Goal: Use online tool/utility: Utilize a website feature to perform a specific function

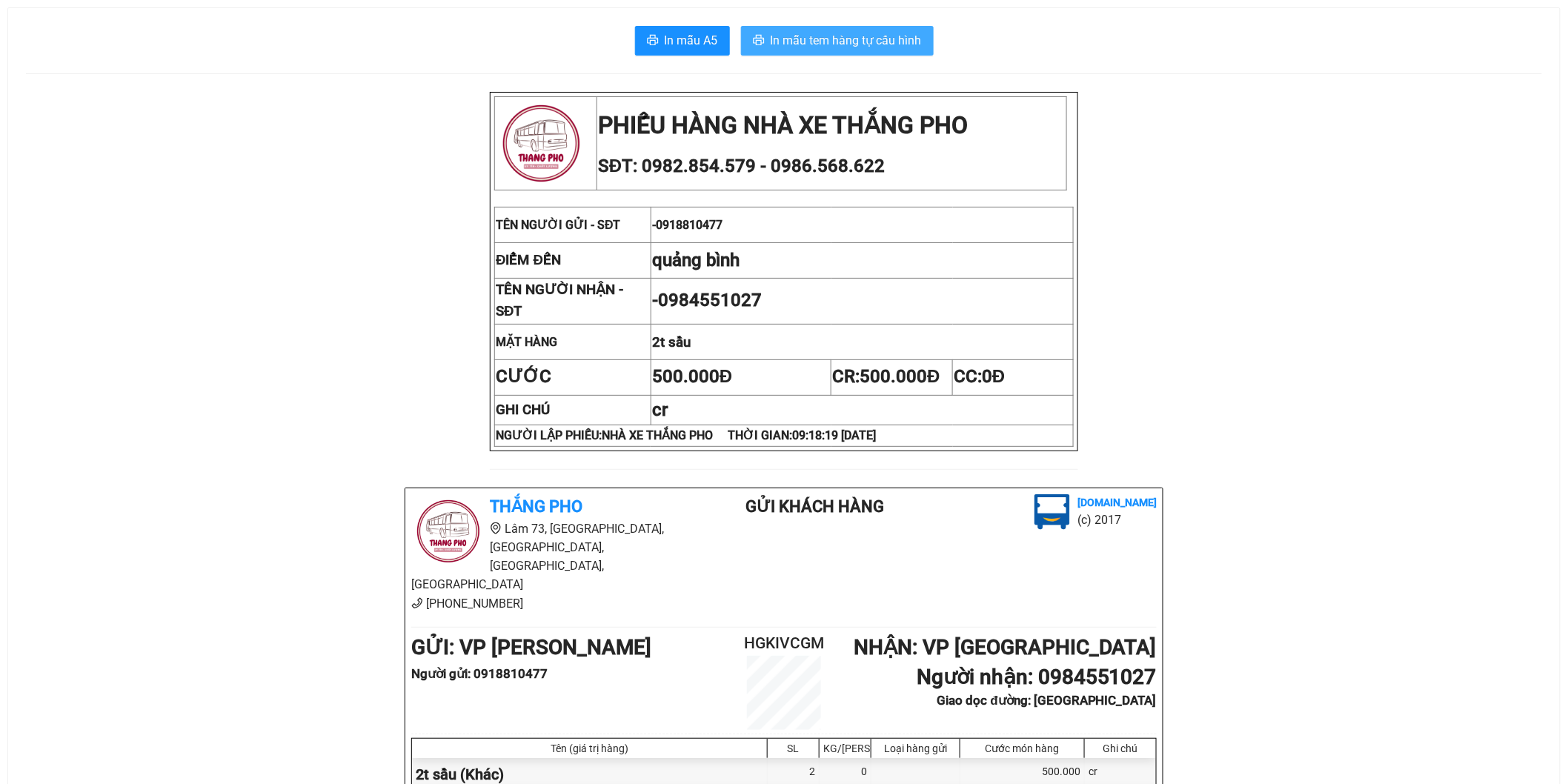
click at [845, 48] on span "In mẫu tem hàng tự cấu hình" at bounding box center [846, 40] width 151 height 19
click at [871, 39] on span "In mẫu tem hàng tự cấu hình" at bounding box center [846, 40] width 151 height 19
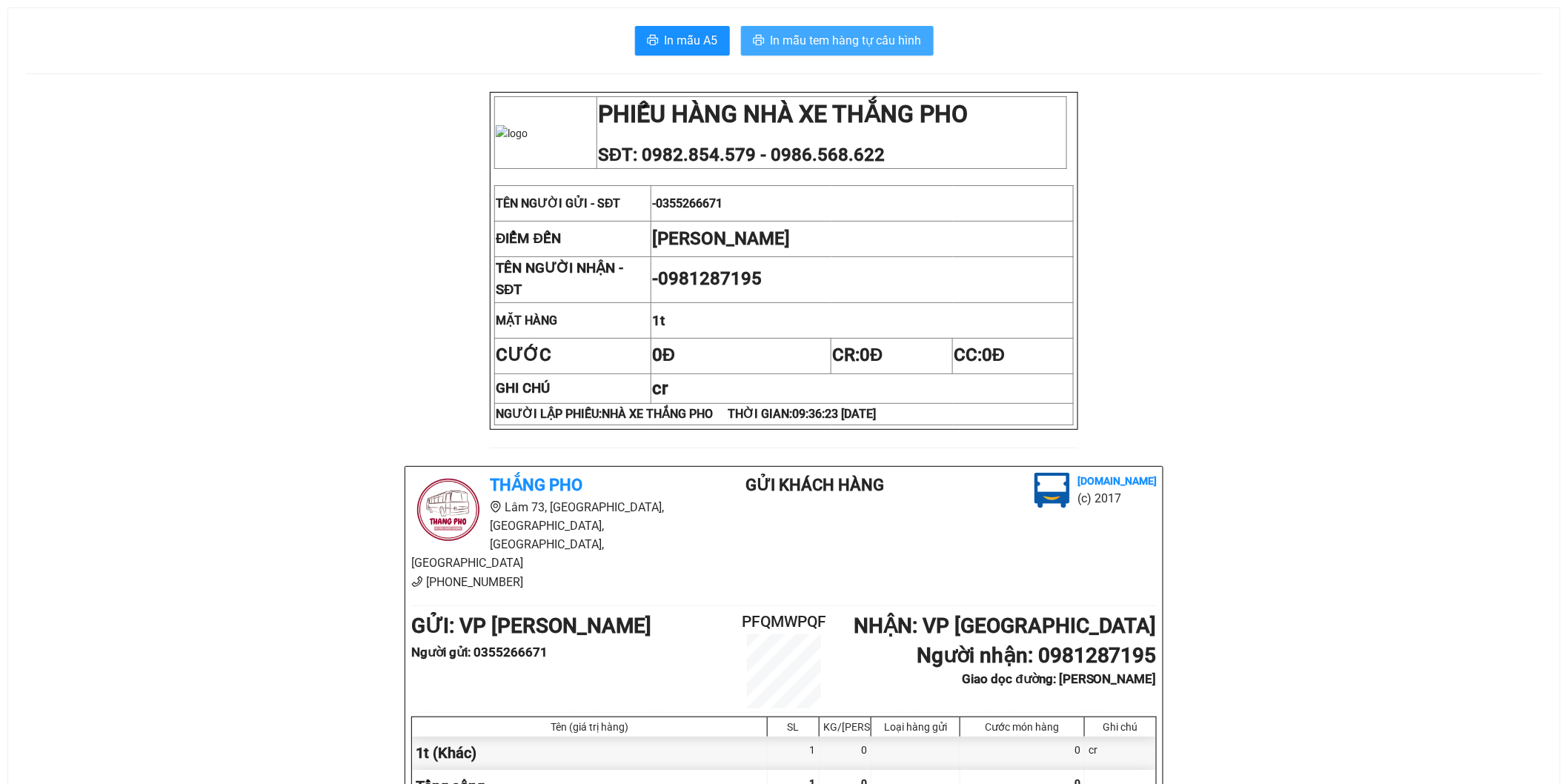
click at [868, 50] on button "In mẫu tem hàng tự cấu hình" at bounding box center [838, 41] width 193 height 29
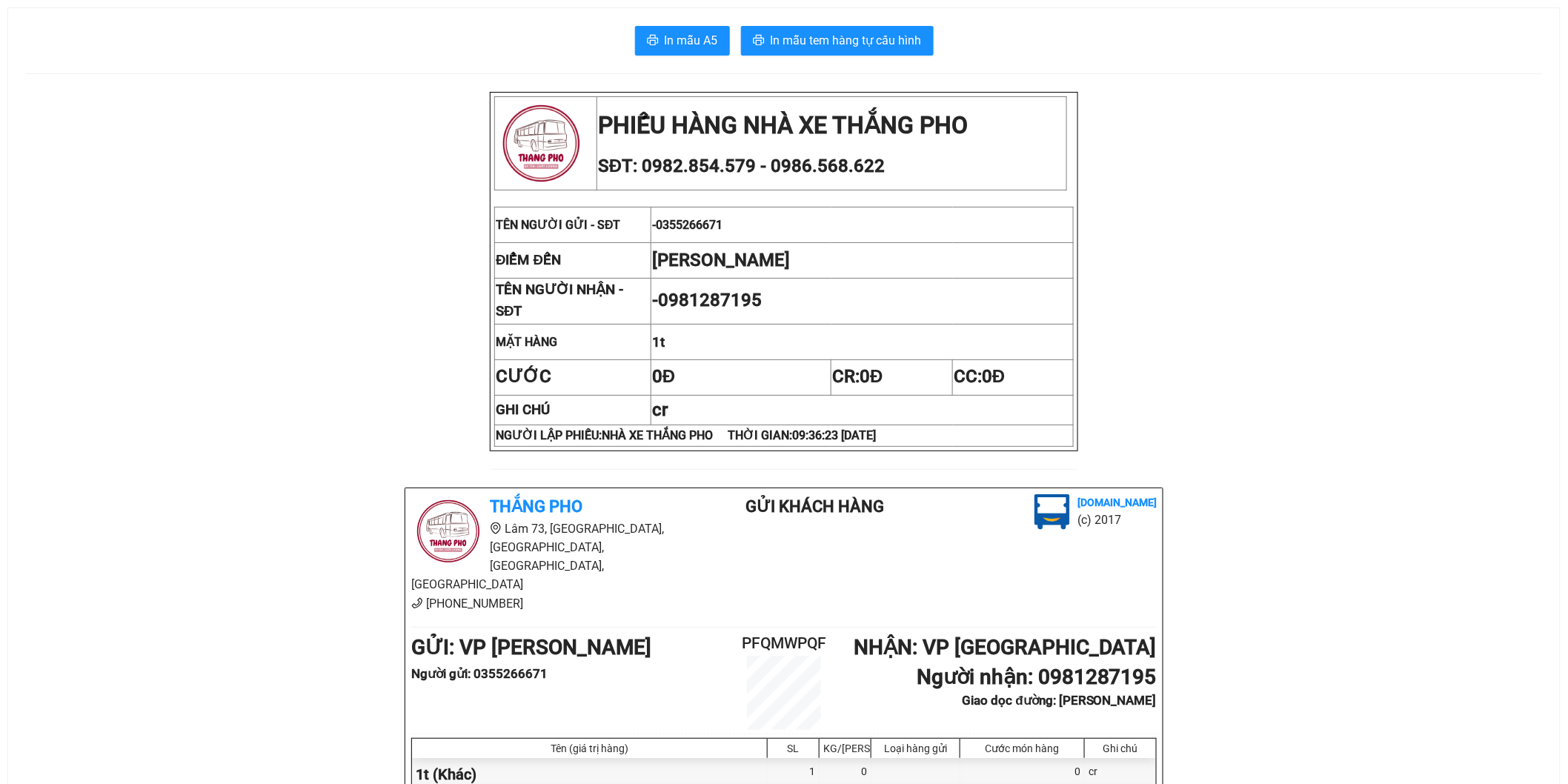
scroll to position [98, 0]
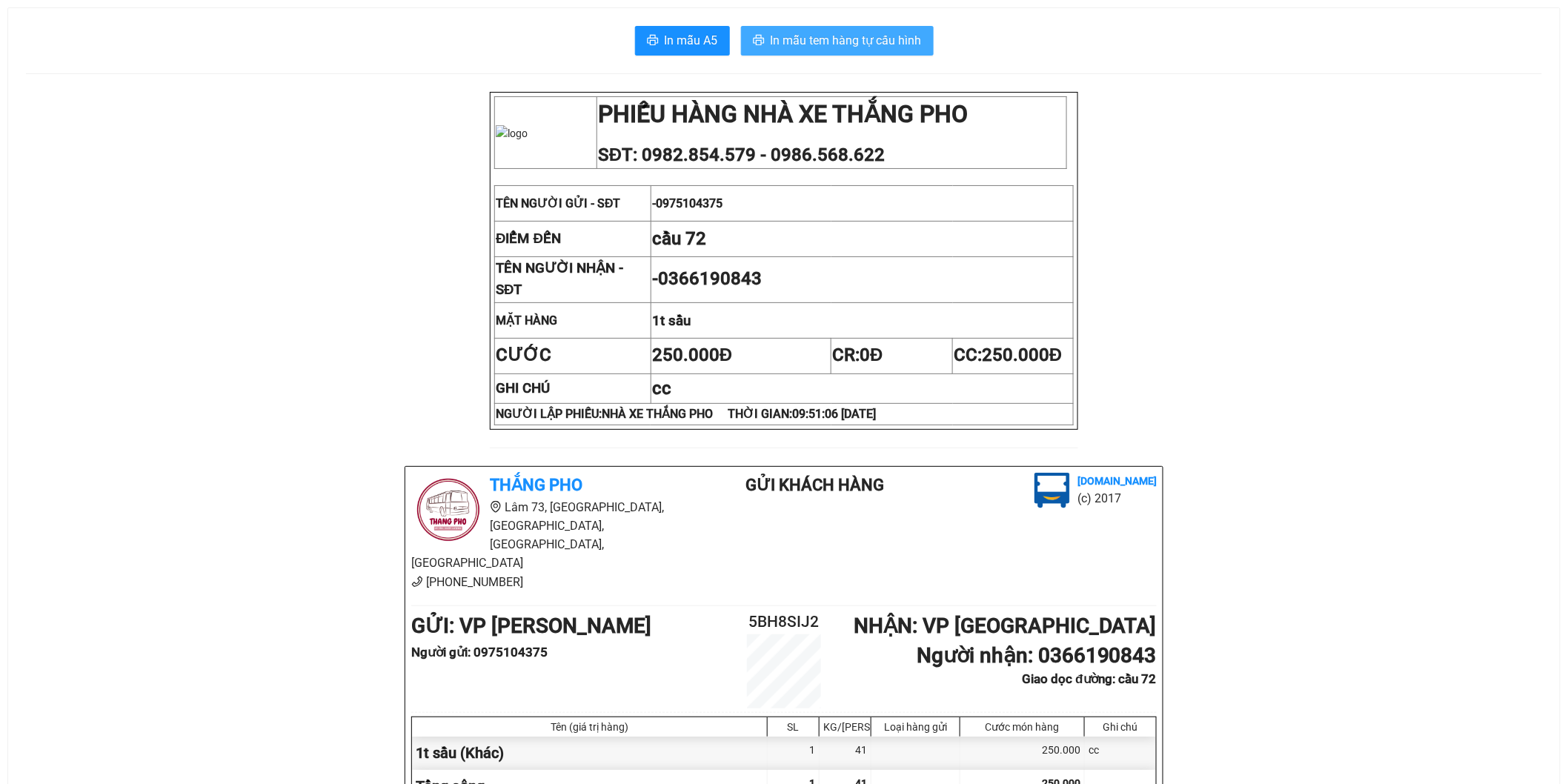
click at [837, 54] on button "In mẫu tem hàng tự cấu hình" at bounding box center [838, 41] width 193 height 29
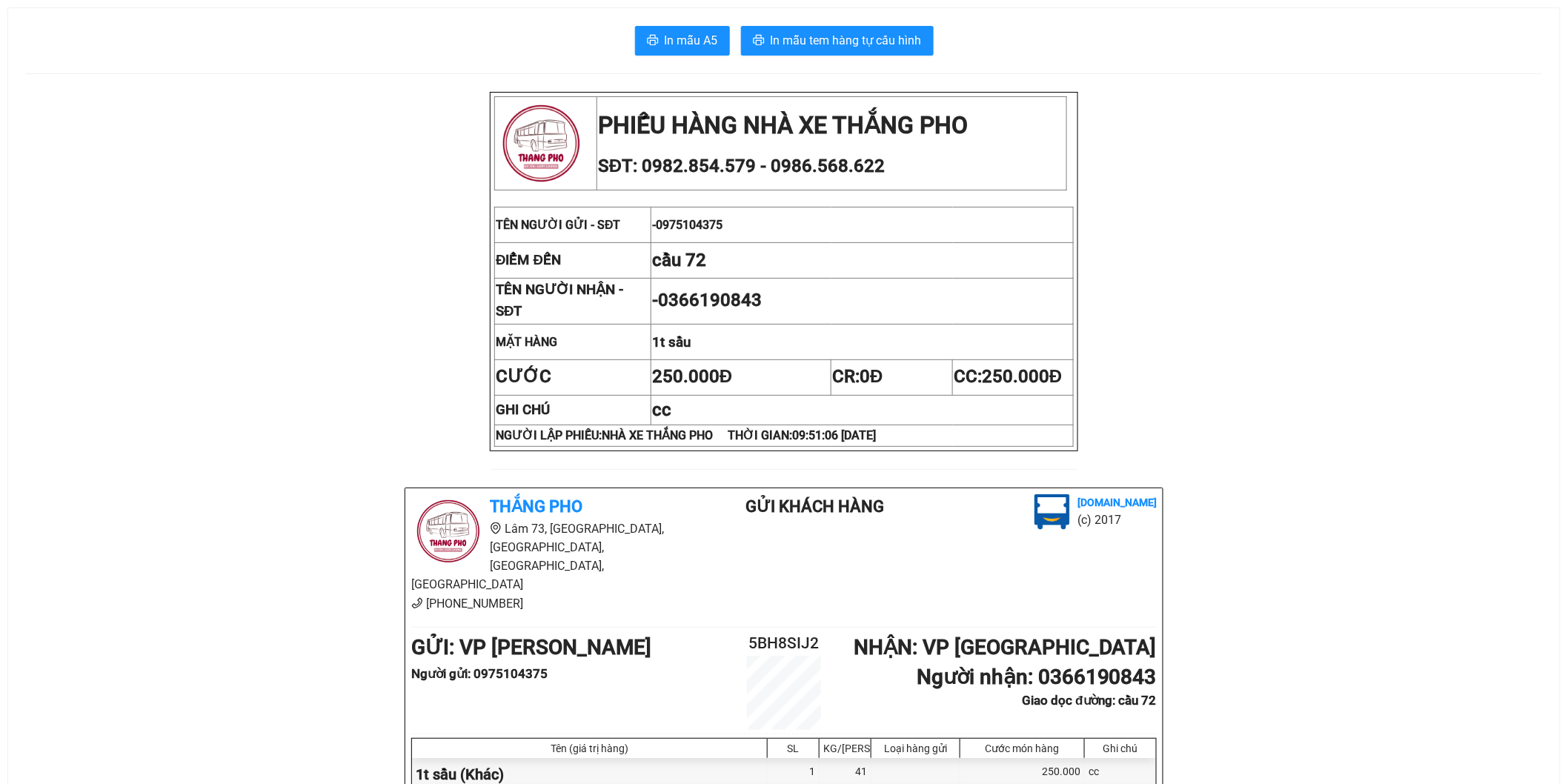
scroll to position [86, 0]
